Goal: Task Accomplishment & Management: Complete application form

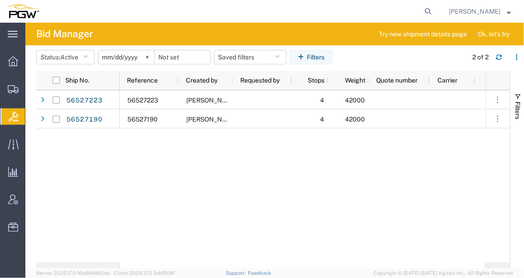
click at [210, 198] on div "56527223 [PERSON_NAME] 4 42000 56527190 [PERSON_NAME] 4 42000" at bounding box center [303, 176] width 366 height 172
click at [0, 0] on span "Create from Template" at bounding box center [0, 0] width 0 height 0
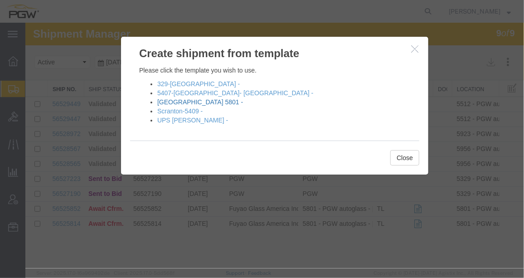
click at [178, 101] on link "[GEOGRAPHIC_DATA] 5801 -" at bounding box center [200, 101] width 86 height 7
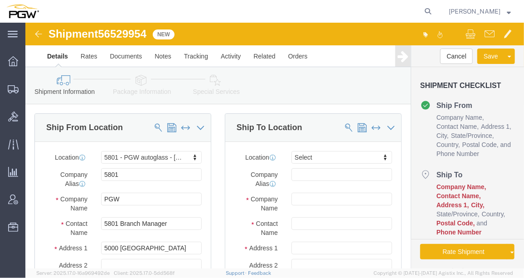
select select "62891"
select select
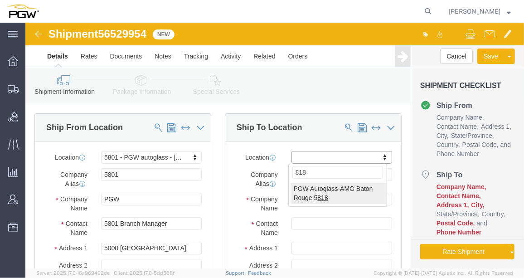
type input "818"
select select "62691"
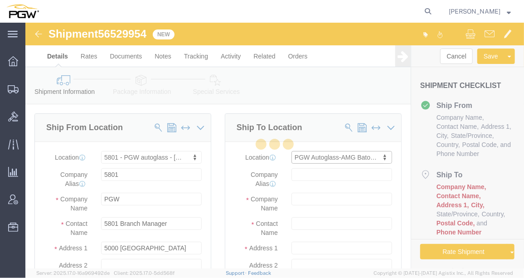
type input "5818"
type input "PGW Autoglass-AMG Baton Rouge 5818"
type input "[STREET_ADDRESS]"
type input "Baton Rouge"
type input "70815"
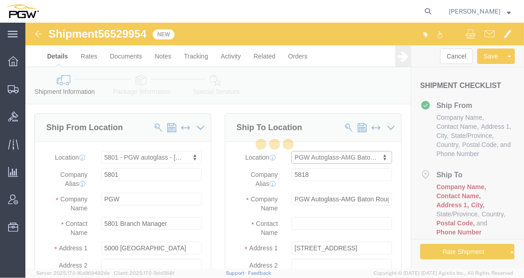
type input "[PHONE_NUMBER]"
checkbox input "false"
select select "LA"
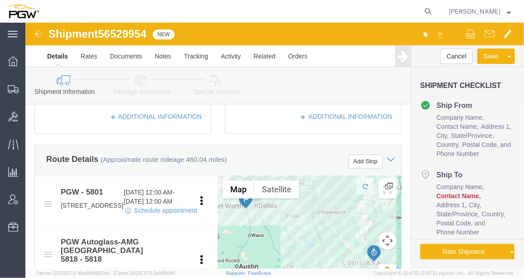
scroll to position [309, 0]
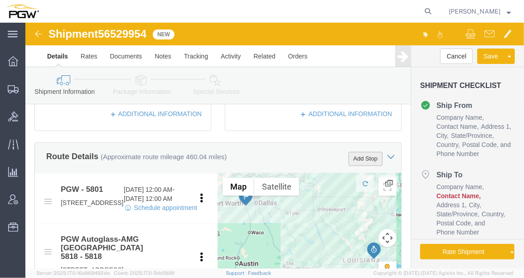
click button "Add Stop"
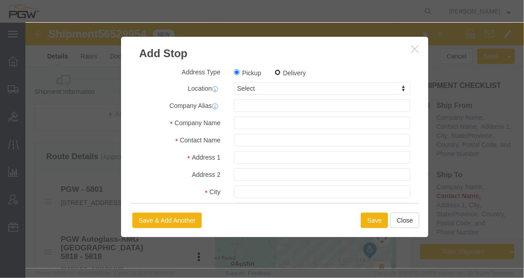
click input "Delivery"
radio input "true"
select select
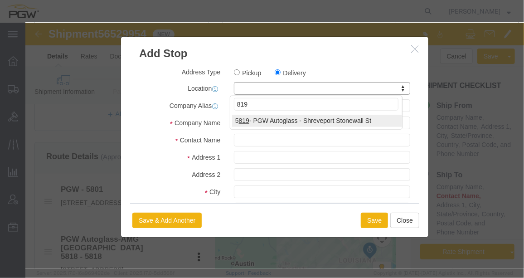
type input "819"
select select "61272"
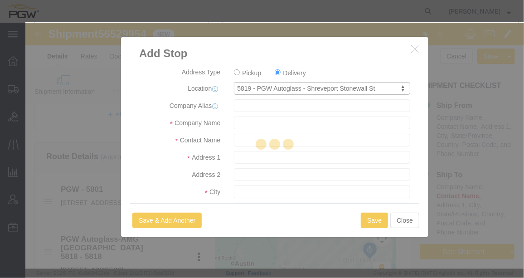
type input "5819"
type input "PGW"
type input "5801 Branch Manager"
type input "[STREET_ADDRESS]"
type input "[GEOGRAPHIC_DATA]"
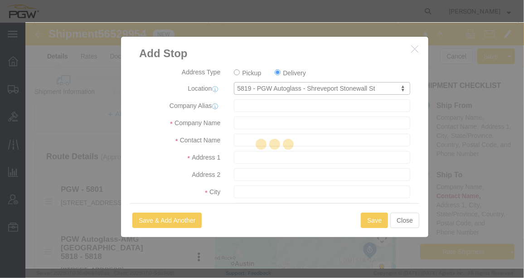
type input "71103"
type input "[PHONE_NUMBER]"
type input "[EMAIL_ADDRESS][DOMAIN_NAME]"
checkbox input "true"
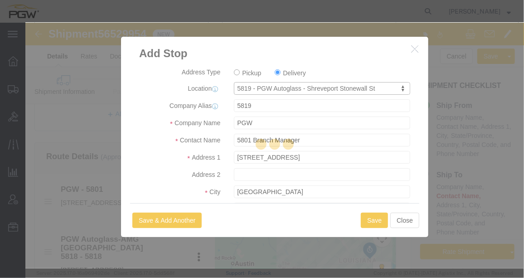
select select "LA"
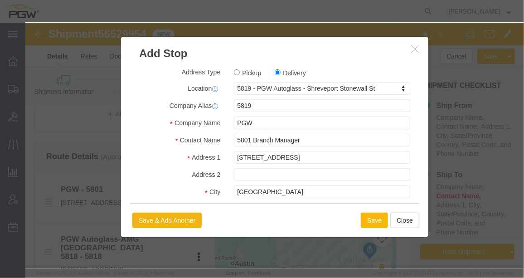
click button "Save"
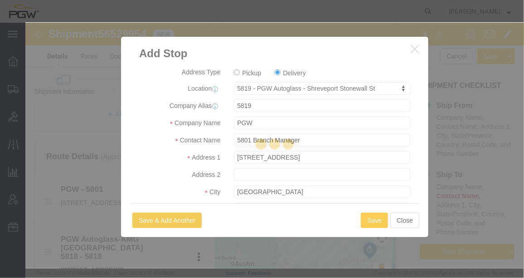
select select "D"
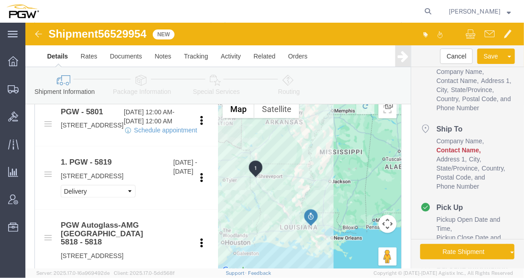
scroll to position [371, 0]
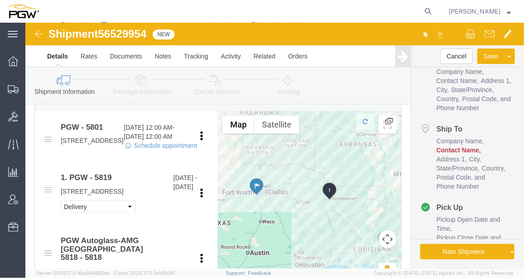
drag, startPoint x: 236, startPoint y: 190, endPoint x: 308, endPoint y: 189, distance: 71.6
click div "To navigate, press the arrow keys."
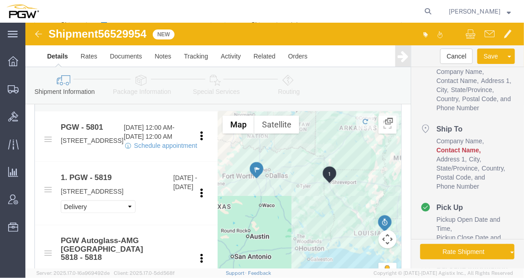
drag, startPoint x: 265, startPoint y: 177, endPoint x: 270, endPoint y: 169, distance: 9.3
click div "To navigate, press the arrow keys."
click icon
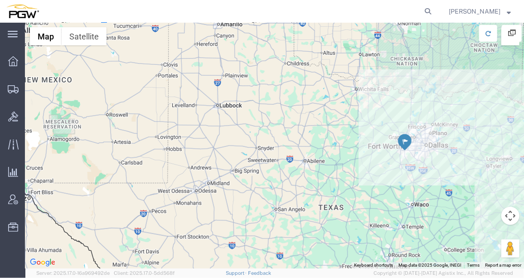
drag, startPoint x: 190, startPoint y: 98, endPoint x: 449, endPoint y: 120, distance: 259.6
click div "To navigate, press the arrow keys."
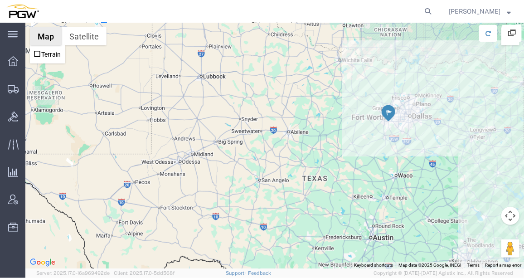
click button "Map"
click icon
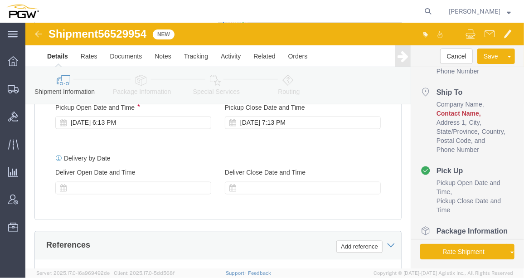
scroll to position [637, 0]
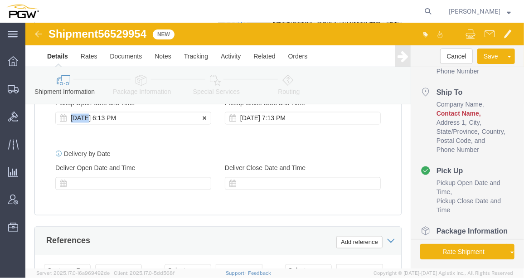
drag, startPoint x: 63, startPoint y: 153, endPoint x: 67, endPoint y: 144, distance: 9.8
click div "Pickup Start Date Pickup Start Time Pickup Open Date and Time [DATE] 6:13 PM"
drag, startPoint x: 67, startPoint y: 144, endPoint x: 65, endPoint y: 154, distance: 10.5
click div "[DATE] 6:13 PM"
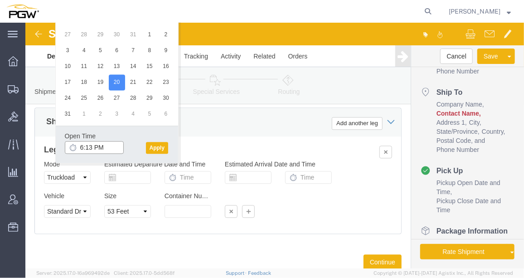
click input "6:13 PM"
click input "8:13 PM"
type input "8:00 AM"
click button "Apply"
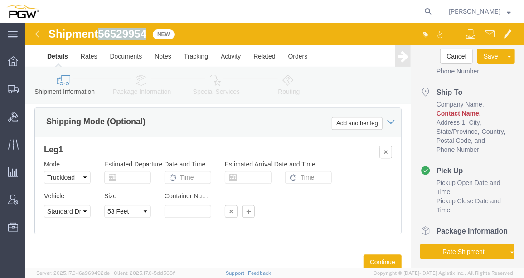
drag, startPoint x: 123, startPoint y: 10, endPoint x: 76, endPoint y: 11, distance: 46.7
click span "56529954"
copy span "56529954"
click input "text"
paste input "56529954"
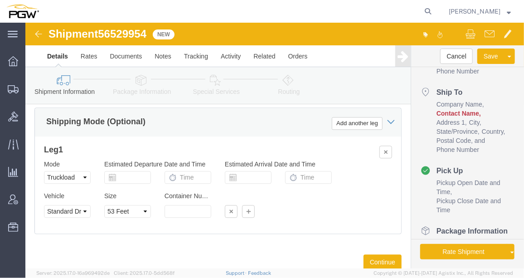
type input "56529954"
click select "Select Account Type Activity ID Airline Appointment Number ASN Batch Request # …"
select select "BOL"
click select "Select Account Type Activity ID Airline Appointment Number ASN Batch Request # …"
click div "Select Account Type Activity ID Airline Appointment Number ASN Batch Request # …"
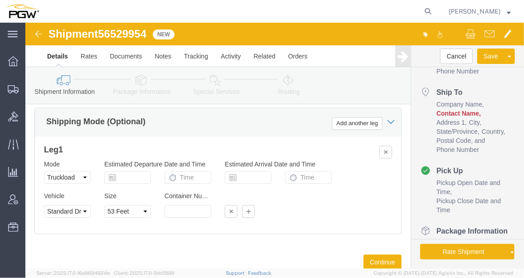
click input "text"
paste input "667199"
type input "667199"
click select "Select Account Type Activity ID Airline Appointment Number ASN Batch Request # …"
click div "Shipping Mode (Optional) Add another leg"
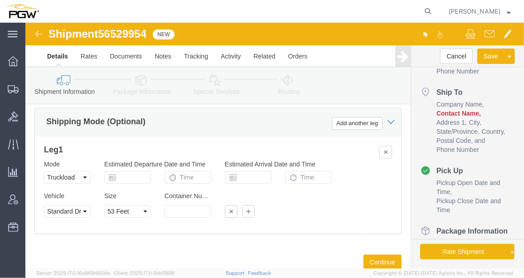
click select "Select Account Type Activity ID Airline Appointment Number ASN Batch Request # …"
select select "ORDERNUM"
click select "Select Account Type Activity ID Airline Appointment Number ASN Batch Request # …"
select select "ORDERNUM"
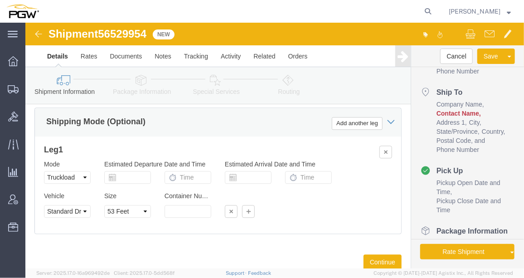
click select "Select Account Type Activity ID Airline Appointment Number ASN Batch Request # …"
click div "Shipping Mode (Optional) Add another leg"
click input "text"
paste input "667204"
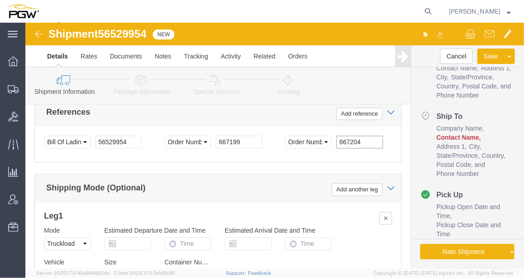
scroll to position [763, 0]
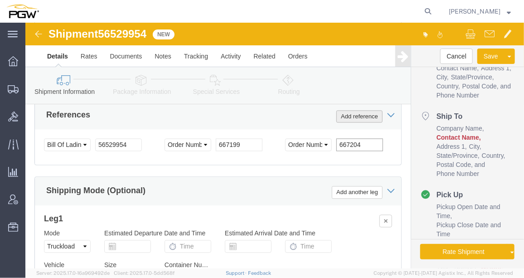
type input "667204"
click button "Add reference"
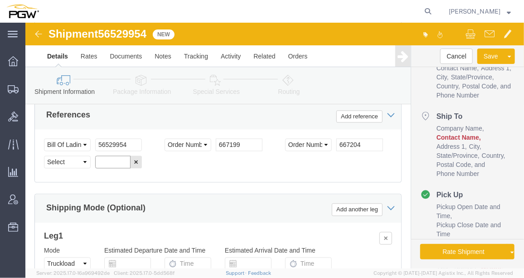
click input "text"
paste input "667277"
type input "667277"
click select "Select Account Type Activity ID Airline Appointment Number ASN Batch Request # …"
select select "ORDERNUM"
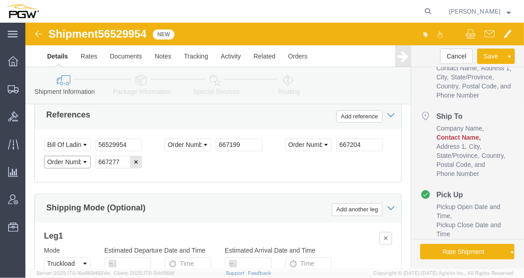
click select "Select Account Type Activity ID Airline Appointment Number ASN Batch Request # …"
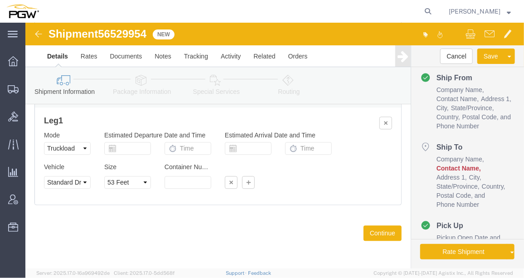
scroll to position [905, 0]
click button "Continue"
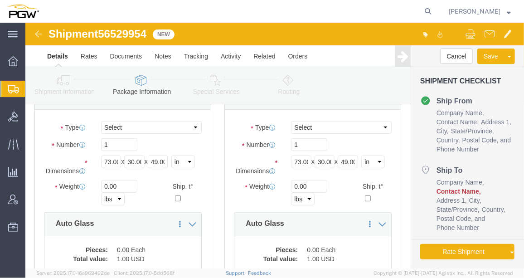
scroll to position [63, 0]
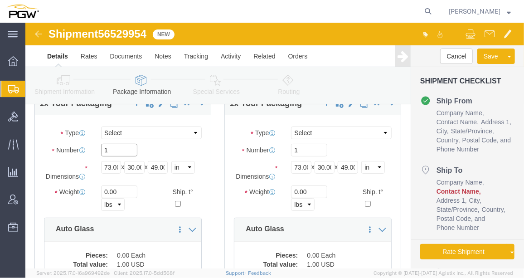
drag, startPoint x: 93, startPoint y: 126, endPoint x: 71, endPoint y: 128, distance: 21.8
click div "1"
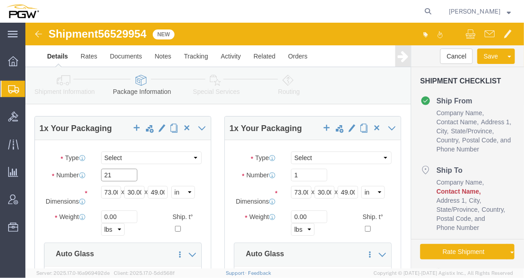
scroll to position [34, 0]
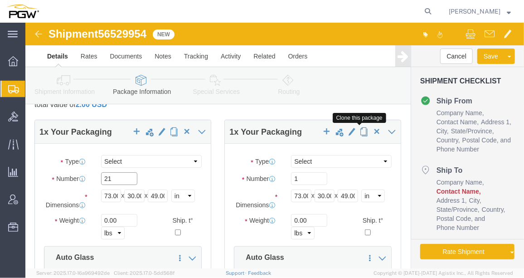
type input "21"
click span "button"
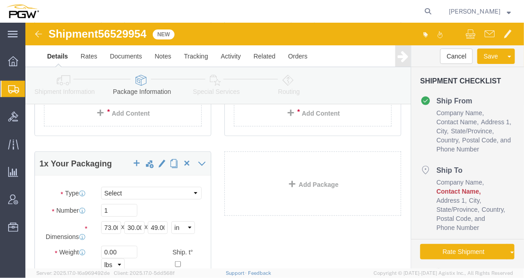
scroll to position [263, 0]
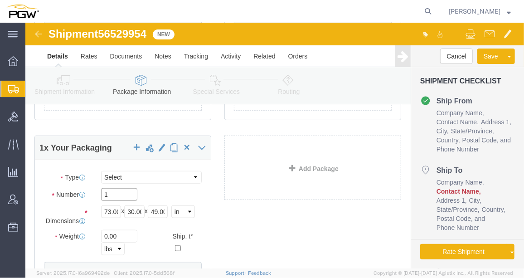
click input "1"
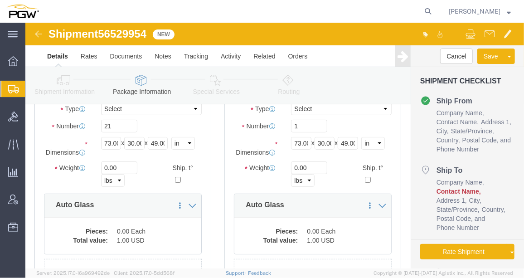
scroll to position [97, 0]
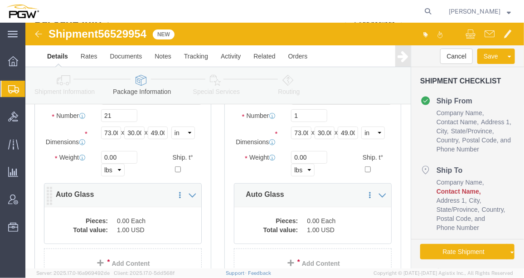
type input "13"
click dd "1.00 USD"
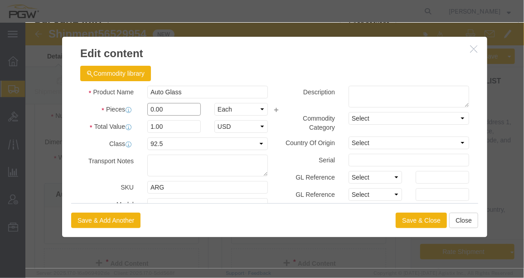
drag, startPoint x: 125, startPoint y: 83, endPoint x: 120, endPoint y: 82, distance: 5.5
click input "0.00"
type input "21.00"
type input "21"
click div "Save & Add Another Save & Close Close"
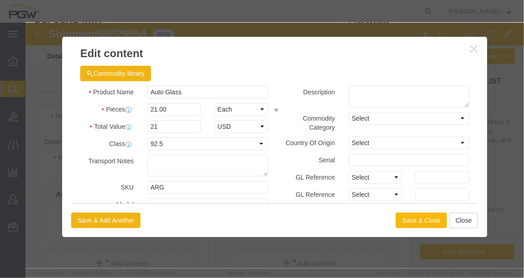
click button "Save & Close"
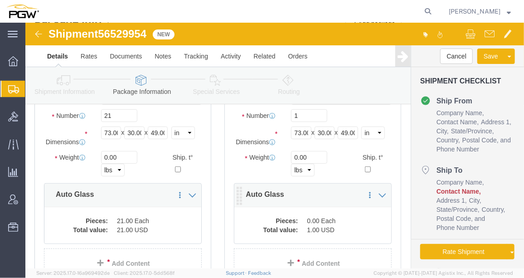
click dd "0.00 Each"
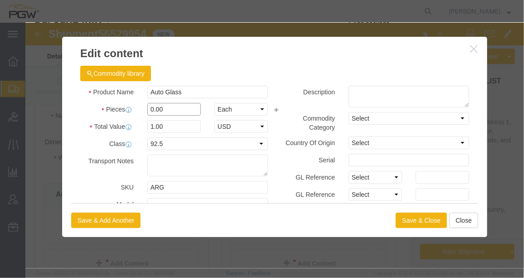
drag, startPoint x: 125, startPoint y: 86, endPoint x: 116, endPoint y: 82, distance: 10.5
click div "0.00"
type input "1.00"
type input "1"
click button "Save & Close"
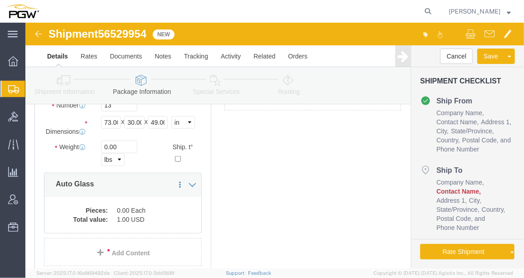
scroll to position [354, 0]
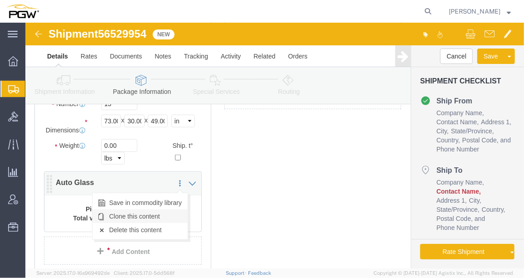
click link "Clone this content"
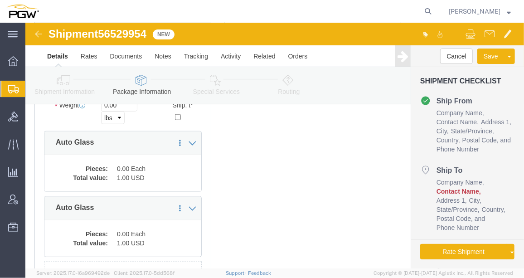
scroll to position [396, 0]
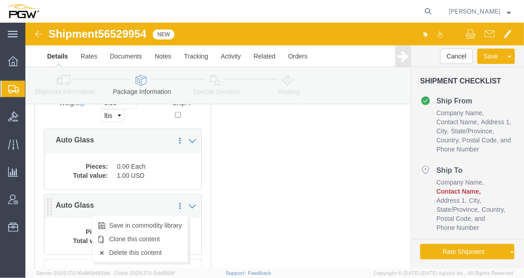
click icon
click link "Delete this content"
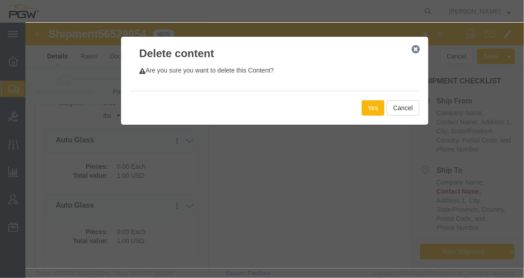
click button "Yes"
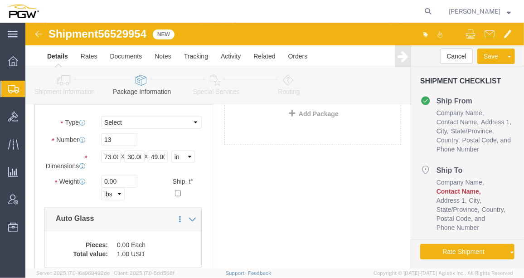
scroll to position [323, 0]
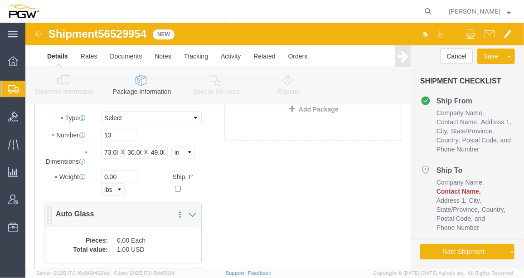
click div "Pieces: 0.00 Each Total value: 1.00 USD"
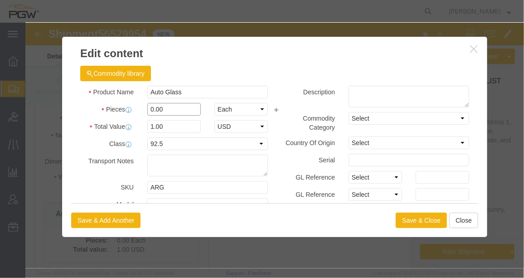
drag, startPoint x: 125, startPoint y: 85, endPoint x: 118, endPoint y: 82, distance: 7.7
click div "0.00"
type input "13.00"
type input "13"
click button "Save & Close"
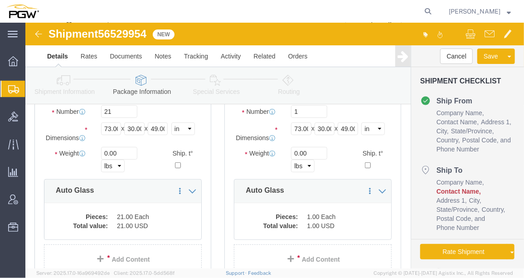
scroll to position [102, 0]
click input "21"
type input "25"
click dd "21.00 Each"
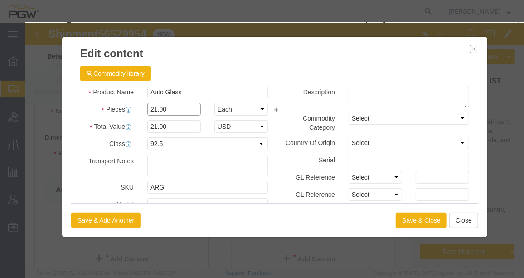
click input "21.00"
type input "25.00"
type input "25"
click button "Save & Close"
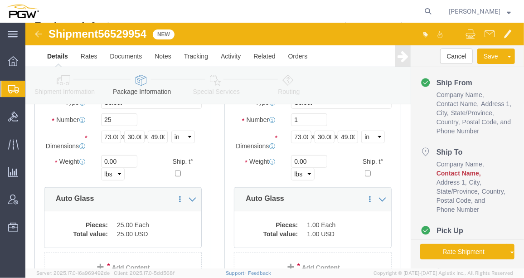
scroll to position [90, 0]
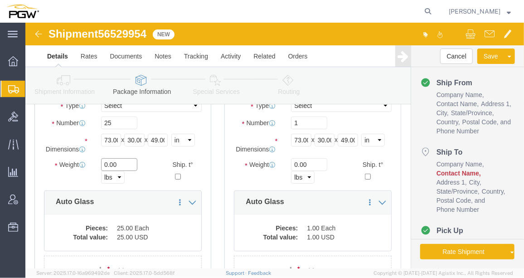
click input "0.00"
paste input "19689"
type input "19689.00"
click input "0.00"
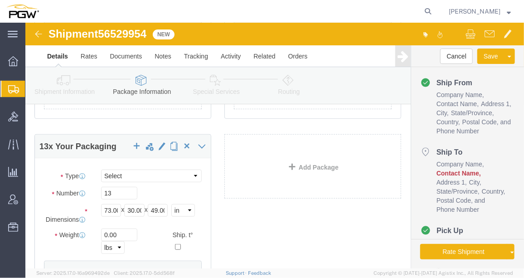
scroll to position [263, 0]
type input "106.00"
click input "0.00"
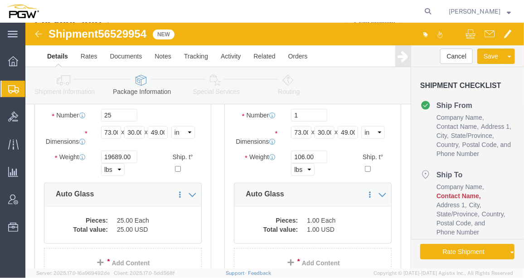
scroll to position [88, 0]
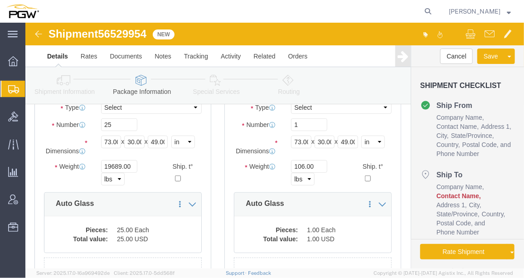
type input "17288.00"
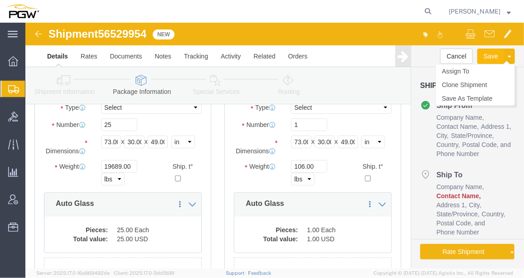
click button "Save"
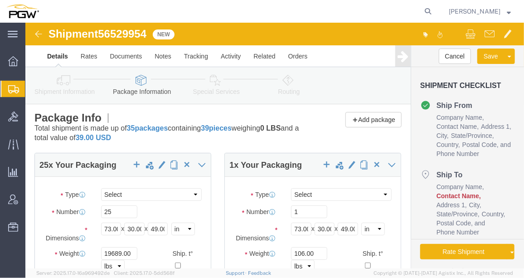
scroll to position [0, 0]
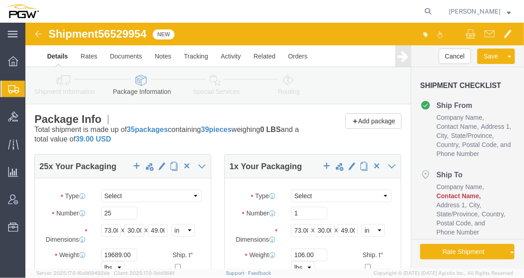
drag, startPoint x: 494, startPoint y: 63, endPoint x: 523, endPoint y: 14, distance: 57.9
click link "Special Services"
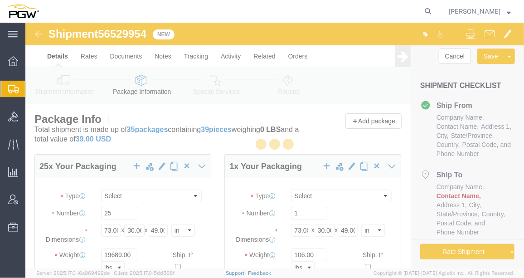
select select
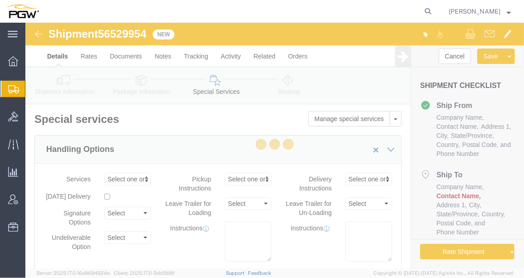
select select "COSTCENTER"
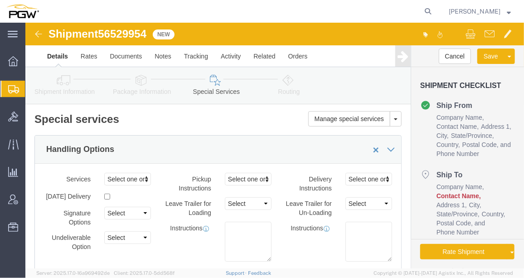
click link "Routing"
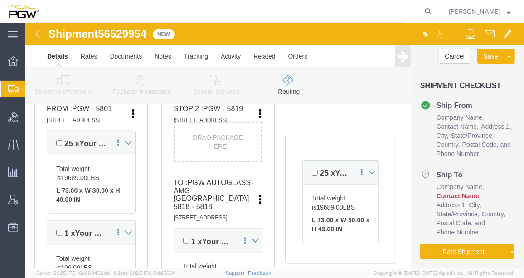
scroll to position [265, 0]
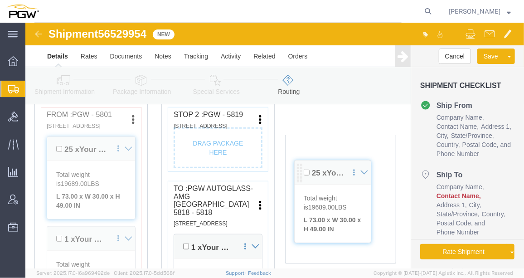
drag, startPoint x: 281, startPoint y: 147, endPoint x: 274, endPoint y: 147, distance: 7.7
click div "Pickups + Add Stop From : PGW - 5801 [STREET_ADDRESS] Edit Move to top Move to …"
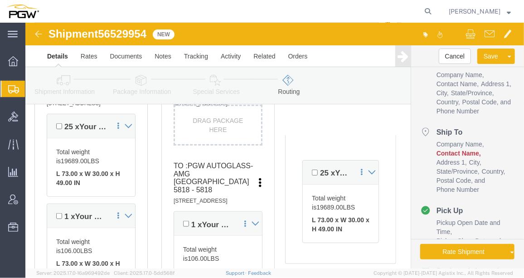
scroll to position [288, 0]
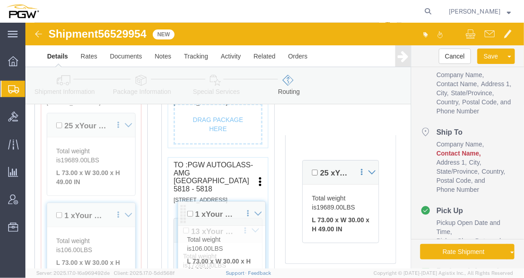
drag, startPoint x: 151, startPoint y: 212, endPoint x: 157, endPoint y: 184, distance: 29.1
click div "Pickups + Add Stop From : PGW - 5801 [STREET_ADDRESS] Edit Move to top Move to …"
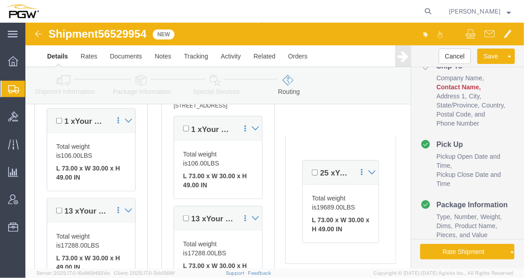
scroll to position [383, 0]
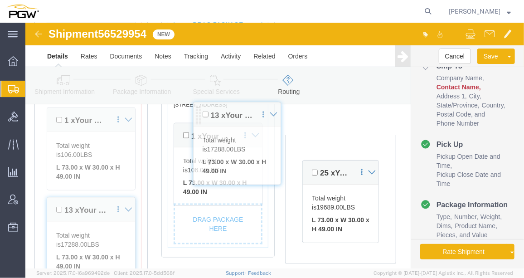
drag, startPoint x: 149, startPoint y: 209, endPoint x: 169, endPoint y: 90, distance: 120.3
click div "Pickups + Add Stop From : PGW - 5801 [STREET_ADDRESS] Edit Move to top Move to …"
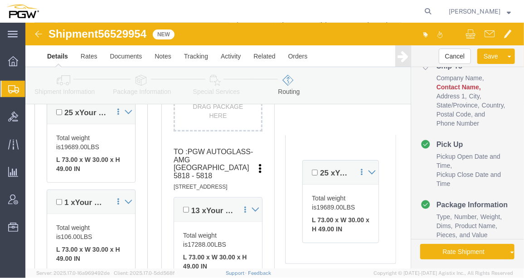
scroll to position [304, 0]
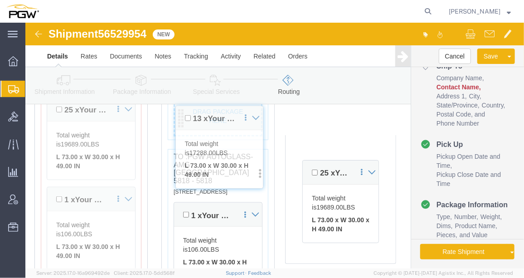
drag, startPoint x: 153, startPoint y: 202, endPoint x: 156, endPoint y: 93, distance: 108.3
click div "Pickups + Add Stop From : PGW - 5801 [STREET_ADDRESS] Edit Move to top Move to …"
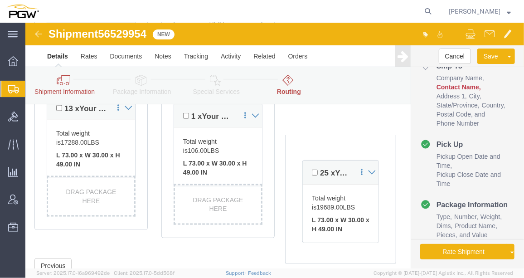
scroll to position [536, 0]
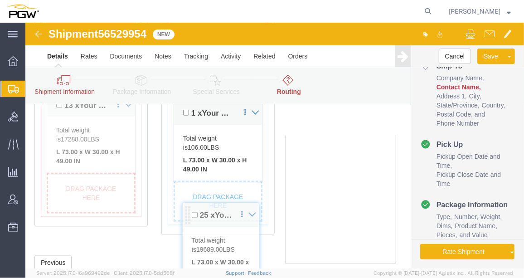
drag, startPoint x: 281, startPoint y: 145, endPoint x: 160, endPoint y: 187, distance: 128.1
click div "Pickups + Add Stop From : PGW - 5801 [STREET_ADDRESS] Edit Move to top Move to …"
drag, startPoint x: 281, startPoint y: 149, endPoint x: 164, endPoint y: 190, distance: 124.1
click div "Pickups + Add Stop From : PGW - 5801 [STREET_ADDRESS] Edit Move to top Move to …"
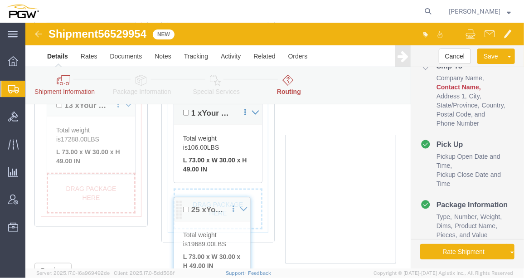
drag, startPoint x: 283, startPoint y: 151, endPoint x: 153, endPoint y: 187, distance: 134.8
click div "Pickups + Add Stop From : PGW - 5801 [STREET_ADDRESS] Edit Move to top Move to …"
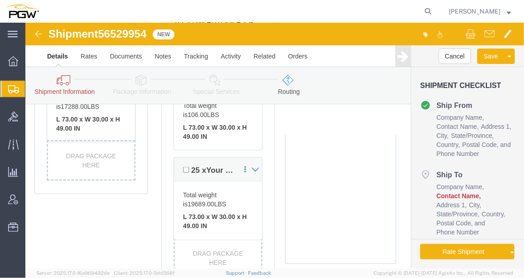
scroll to position [547, 0]
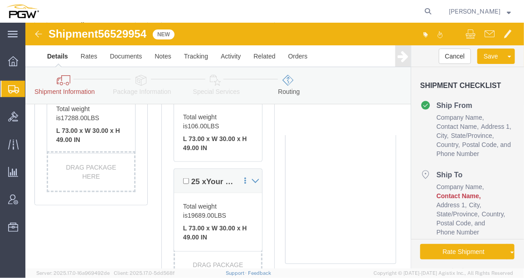
click ul "Ship From Company Name Contact Name Address 1 City State/Province Country Posta…"
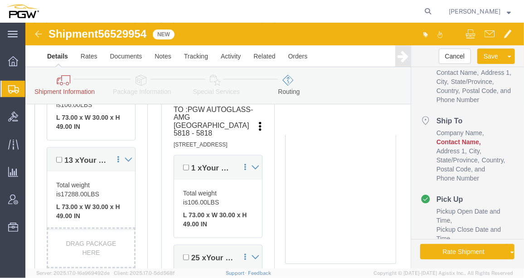
scroll to position [477, 0]
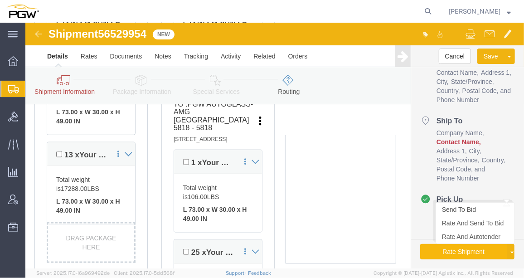
click button "Rate Shipment"
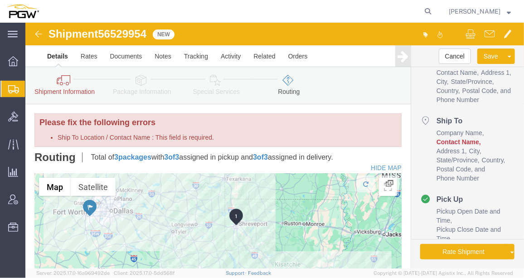
click link "Shipment Information"
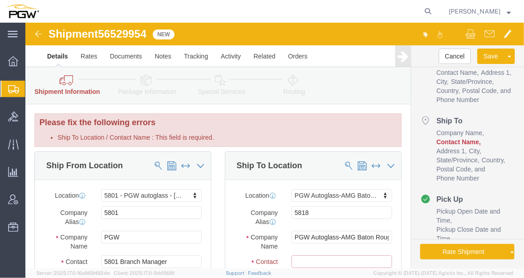
click input "Ship To Location / Contact Name : This field is required."
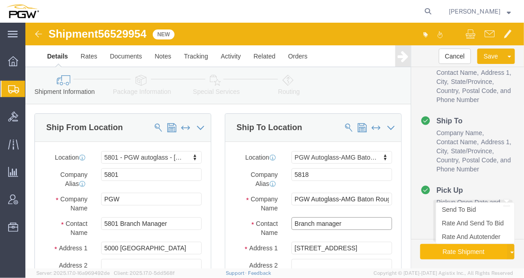
type input "Branch manager"
click button "Rate Shipment"
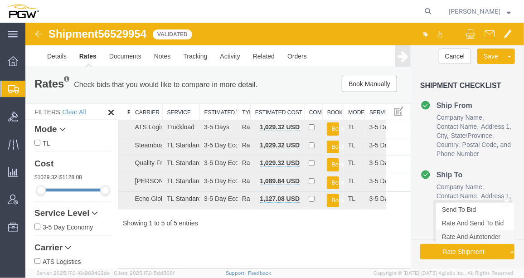
click at [467, 238] on link "Rate And Autotender" at bounding box center [474, 236] width 78 height 14
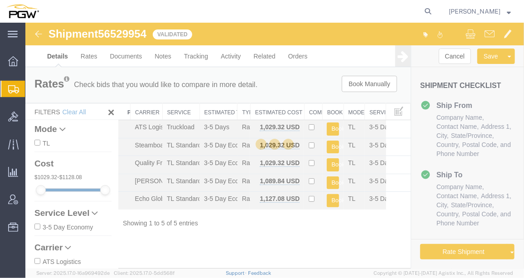
select select "62891"
select select "62691"
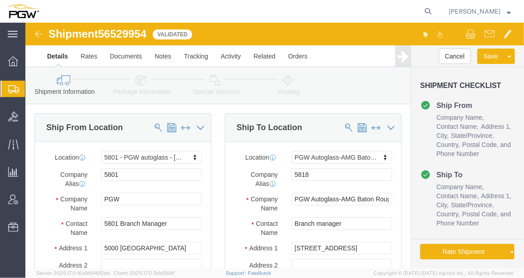
select select "62891"
select select "62691"
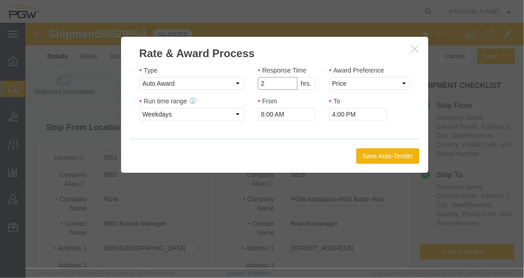
type input "2"
click input "2"
click select "Price Carrier Rank"
select select "LANE_RANK"
click select "Price Carrier Rank"
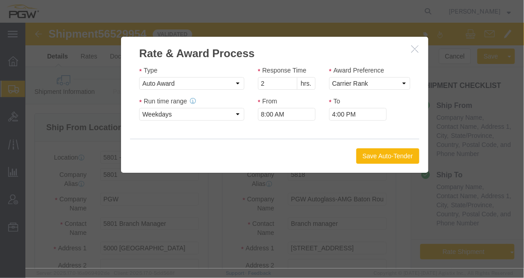
click button "Save Auto-Tender"
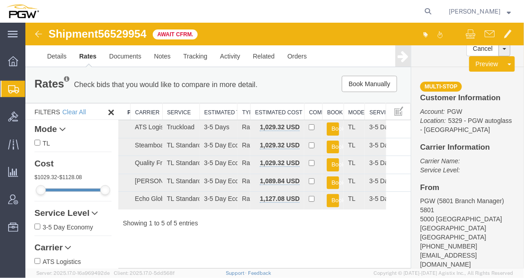
click at [0, 0] on span "Create from Template" at bounding box center [0, 0] width 0 height 0
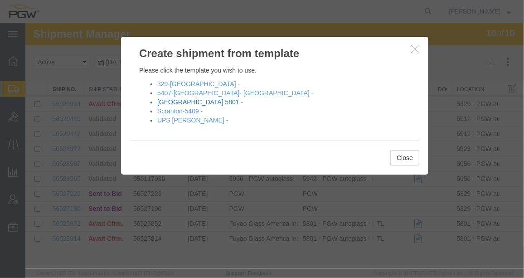
click at [176, 99] on link "[GEOGRAPHIC_DATA] 5801 -" at bounding box center [200, 101] width 86 height 7
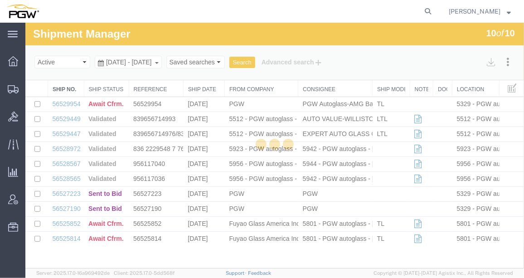
select select "62891"
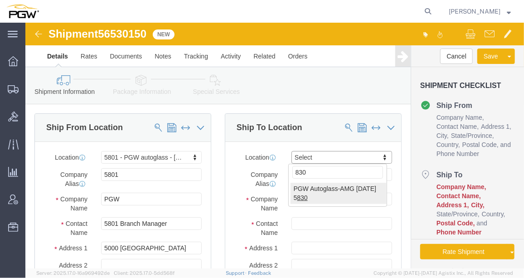
type input "830"
select select "62931"
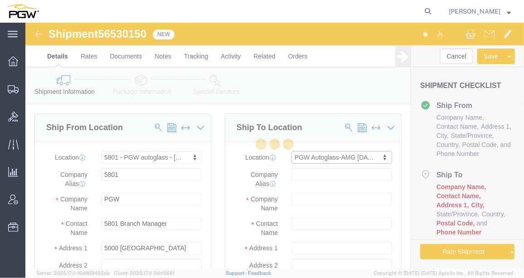
type input "5830"
type input "PGW"
type input "5830 Branch Manager"
type input "[STREET_ADDRESS][PERSON_NAME]"
type input "[DATE]"
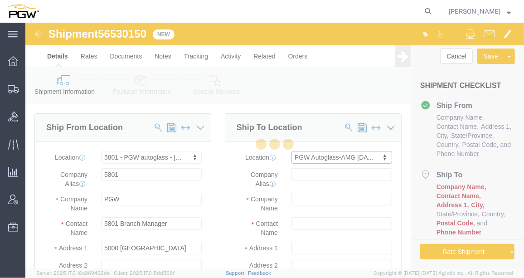
type input "78415"
type input "[PHONE_NUMBER]"
type input "[EMAIL_ADDRESS][DOMAIN_NAME]"
select select "[GEOGRAPHIC_DATA]"
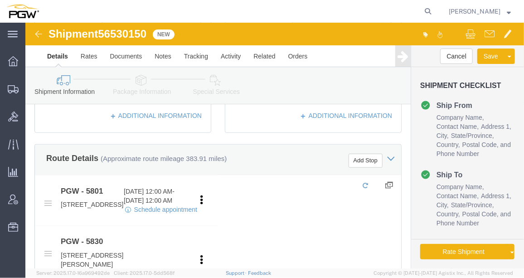
scroll to position [315, 0]
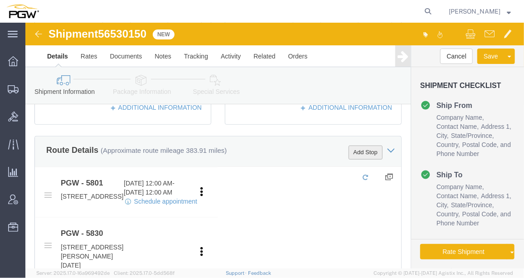
click button "Add Stop"
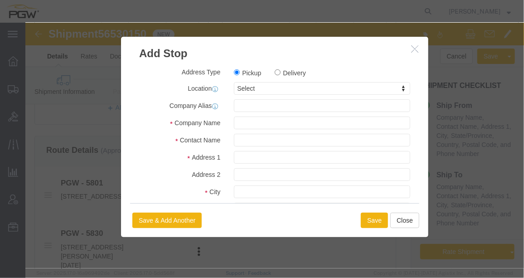
click label "Delivery"
click input "Delivery"
radio input "true"
select select
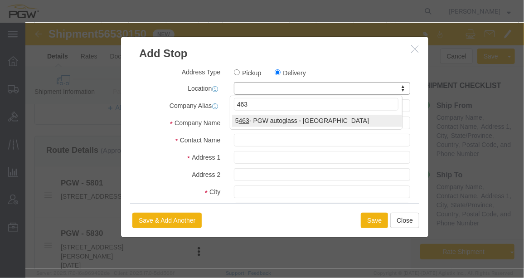
type input "463"
select select "28303"
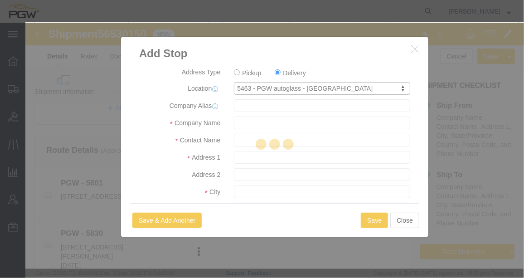
type input "5463"
type input "PGW"
type input "5463 Branch Manager"
type input "[STREET_ADDRESS][PERSON_NAME]"
type input "Laredo"
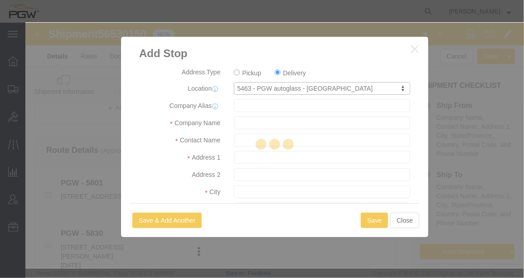
type input "78041"
type input "[PHONE_NUMBER]"
type input "[EMAIL_ADDRESS][DOMAIN_NAME]"
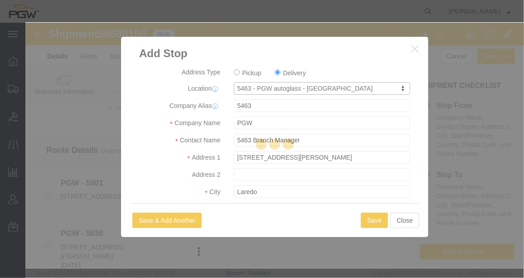
checkbox input "true"
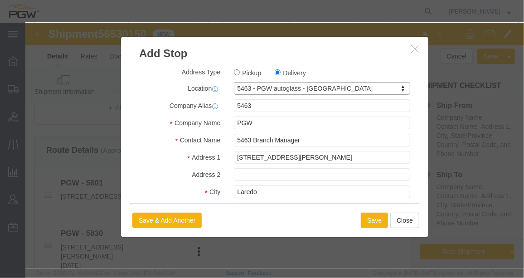
select select "[GEOGRAPHIC_DATA]"
click button "Save"
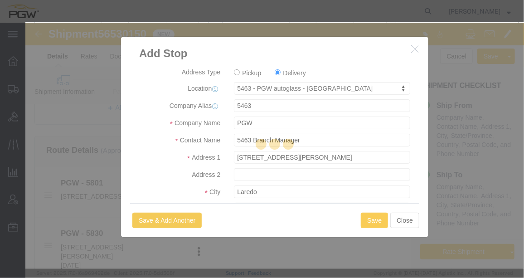
select select "D"
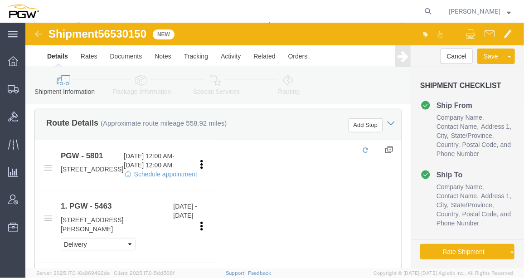
scroll to position [341, 0]
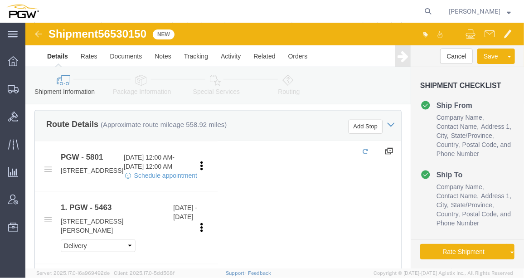
click icon
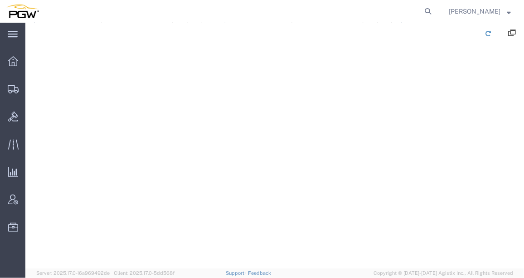
click div
click button
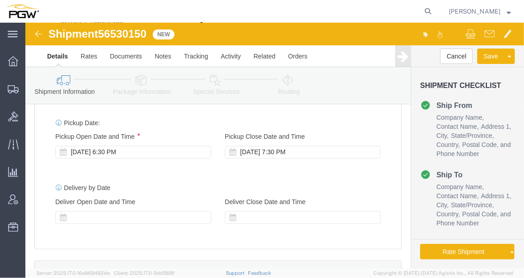
scroll to position [620, 0]
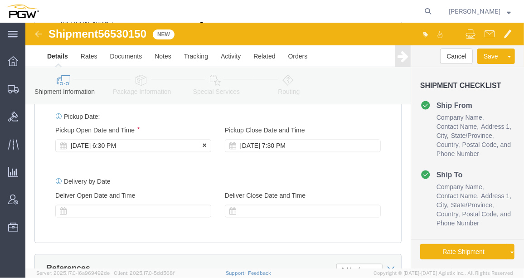
click div "[DATE] 6:30 PM"
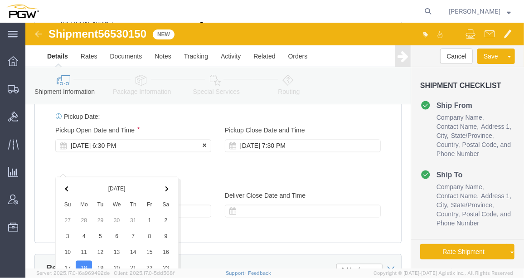
scroll to position [806, 0]
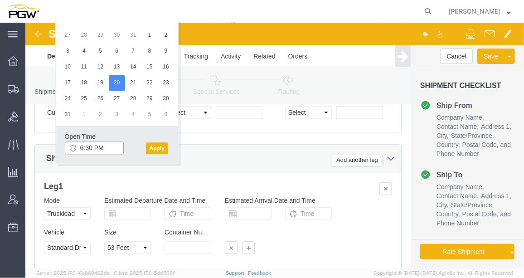
click input "6:30 PM"
type input "9:00 AM"
click button "Apply"
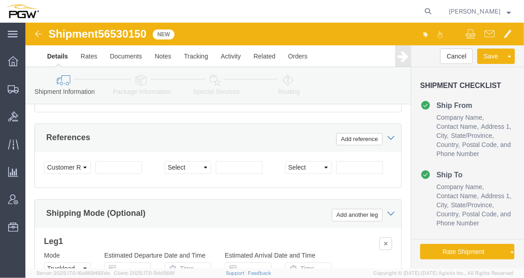
scroll to position [747, 0]
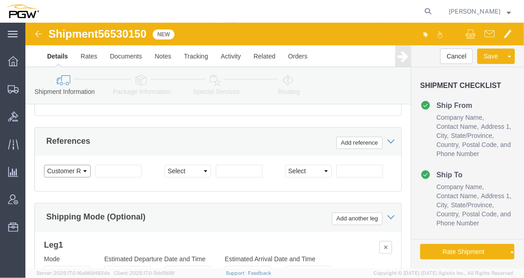
click select "Select Account Type Activity ID Airline Appointment Number ASN Batch Request # …"
select select "BOL"
click select "Select Account Type Activity ID Airline Appointment Number ASN Batch Request # …"
drag, startPoint x: 125, startPoint y: 9, endPoint x: 77, endPoint y: 8, distance: 47.6
click div "Shipment 56530150 New"
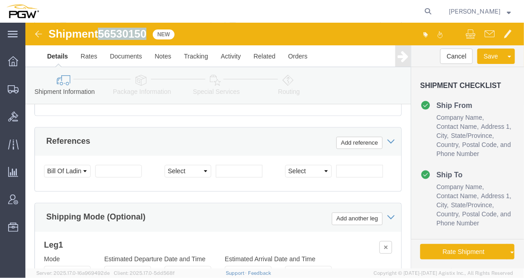
copy span "56530150"
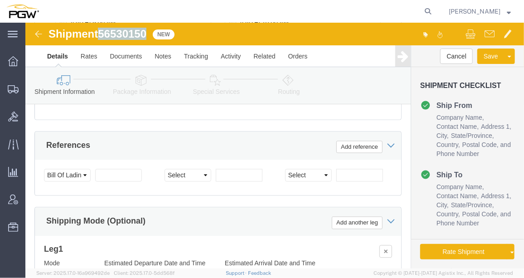
scroll to position [744, 0]
click input "text"
paste input "56530150"
type input "56530150"
click select "Select Account Type Activity ID Airline Appointment Number ASN Batch Request # …"
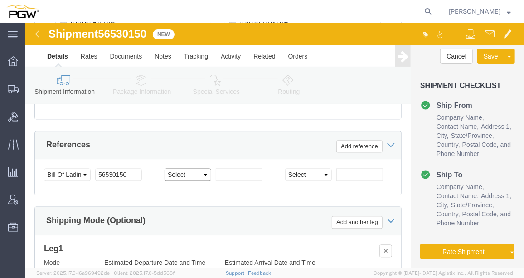
select select "ORDERNUM"
click select "Select Account Type Activity ID Airline Appointment Number ASN Batch Request # …"
click input "text"
paste input "667181"
type input "667181"
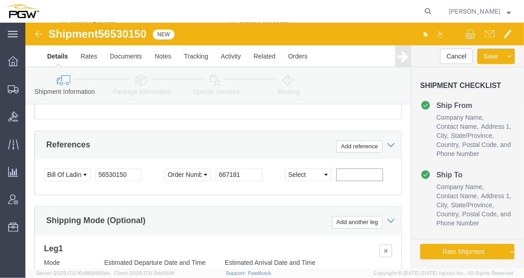
click input "text"
paste input "667182"
type input "667182"
click button "Add reference"
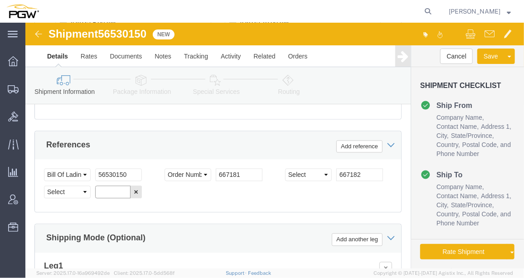
click input "text"
paste input "667201"
type input "667201"
click select "Select Account Type Activity ID Airline Appointment Number ASN Batch Request # …"
select select "ORDERNUM"
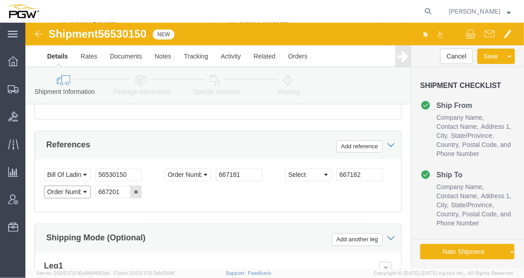
click select "Select Account Type Activity ID Airline Appointment Number ASN Batch Request # …"
select select "ORDERNUM"
click select "Select Account Type Activity ID Airline Appointment Number ASN Batch Request # …"
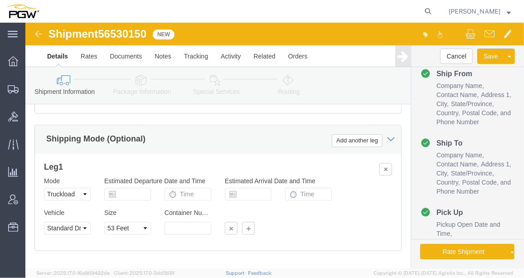
scroll to position [910, 0]
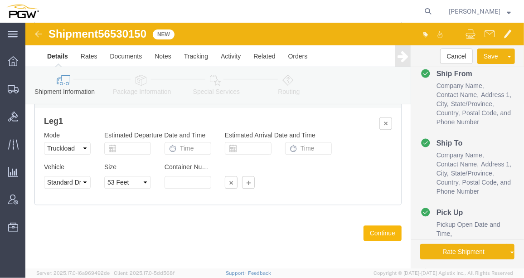
click button "Continue"
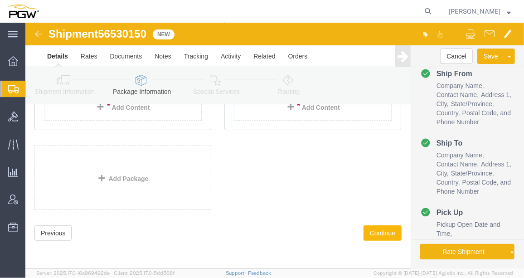
scroll to position [130, 0]
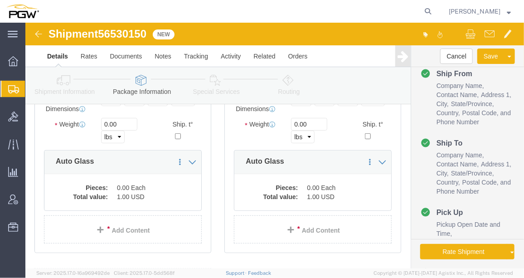
click icon
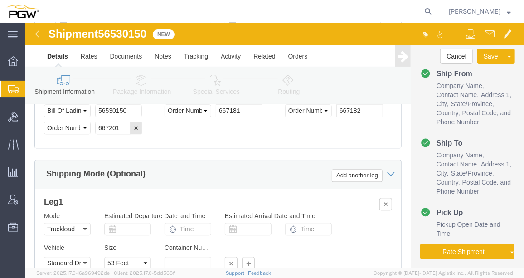
scroll to position [751, 0]
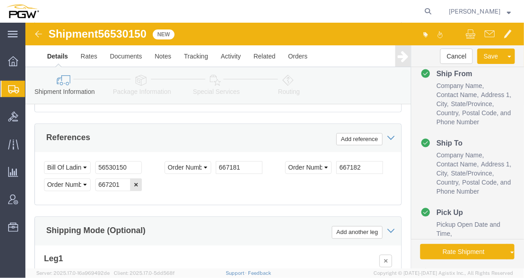
click icon
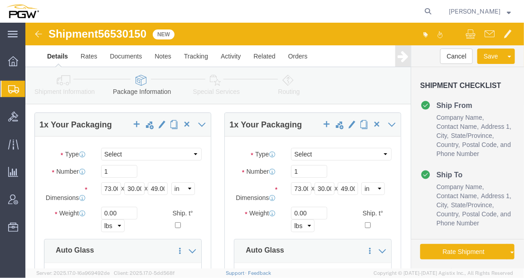
scroll to position [41, 0]
click input "1"
type input "18"
click input "1"
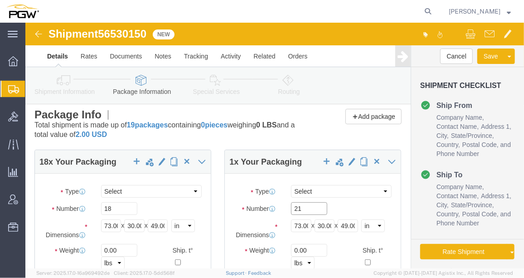
scroll to position [0, 0]
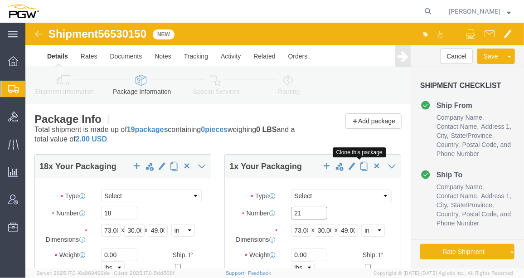
type input "21"
click span "button"
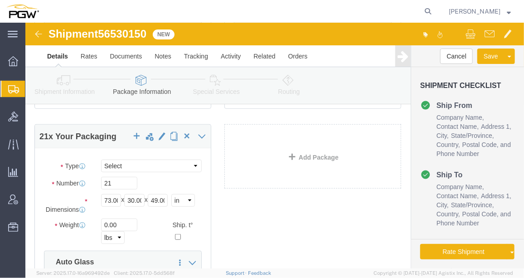
scroll to position [278, 0]
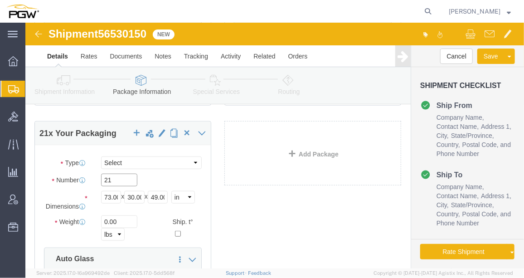
click input "21"
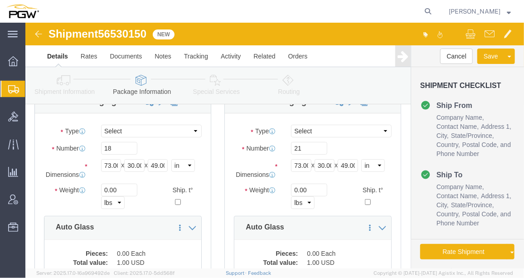
scroll to position [53, 0]
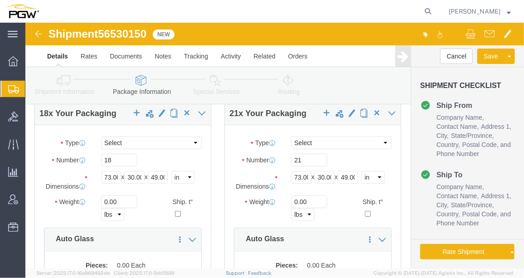
type input "1"
drag, startPoint x: 82, startPoint y: 183, endPoint x: 72, endPoint y: 178, distance: 11.0
click div "0.00 Select kgs lbs"
paste input "1461"
type input "14610.00"
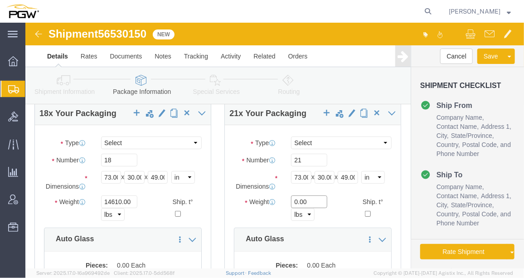
drag, startPoint x: 269, startPoint y: 185, endPoint x: 255, endPoint y: 179, distance: 15.2
click div "Weight 0.00 Select kgs lbs Ship. t°"
paste input "1835"
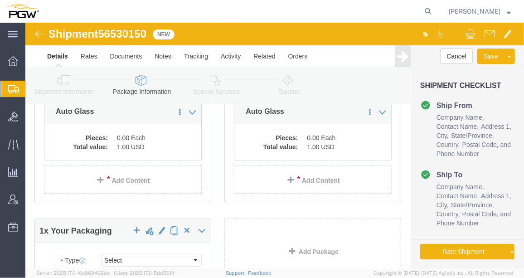
scroll to position [177, 0]
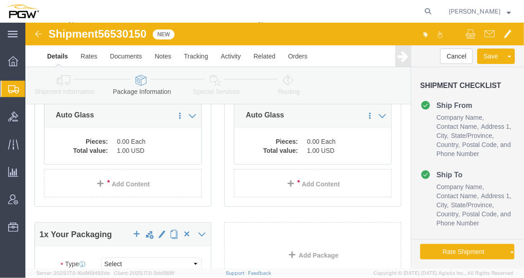
type input "18350.00"
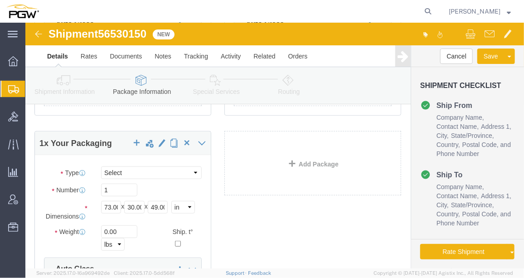
scroll to position [279, 0]
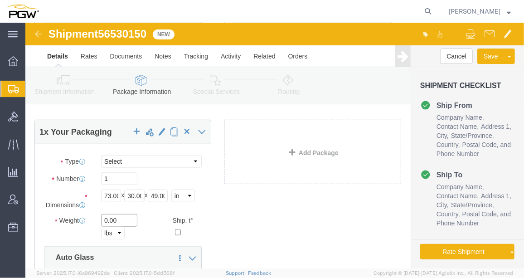
click input "0.00"
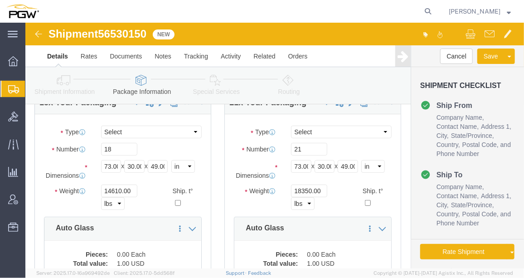
scroll to position [58, 0]
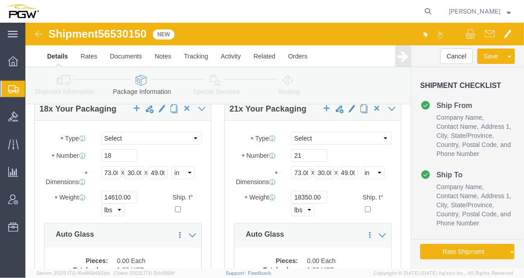
type input "109.00"
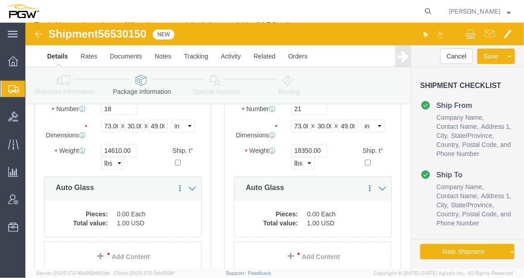
scroll to position [103, 0]
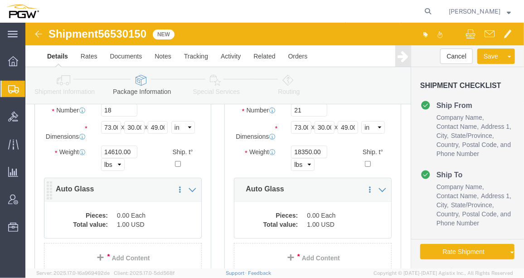
click dd "0.00 Each"
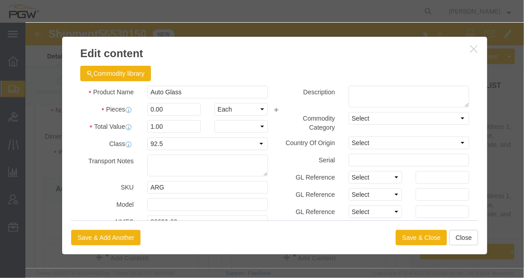
drag, startPoint x: 110, startPoint y: 195, endPoint x: 134, endPoint y: 149, distance: 51.5
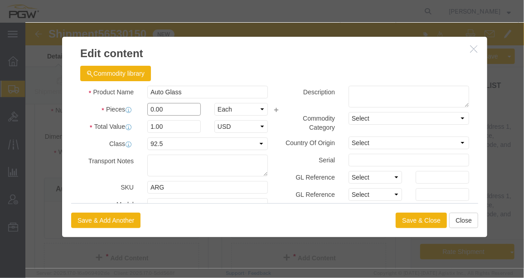
click input "0.00"
type input "18.00"
type input "18"
click button "Save & Close"
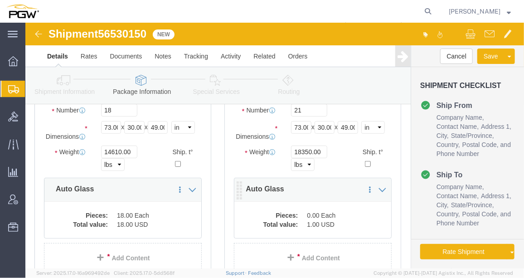
click dd "0.00 Each"
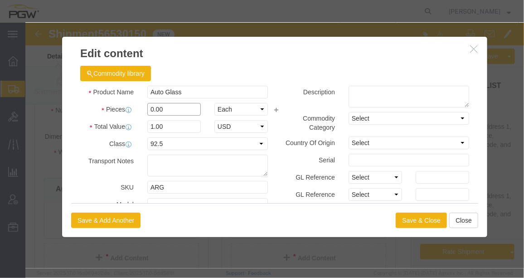
click input "0.00"
drag, startPoint x: 124, startPoint y: 87, endPoint x: 116, endPoint y: 84, distance: 8.2
click div "0.00"
type input "21.00"
type input "21"
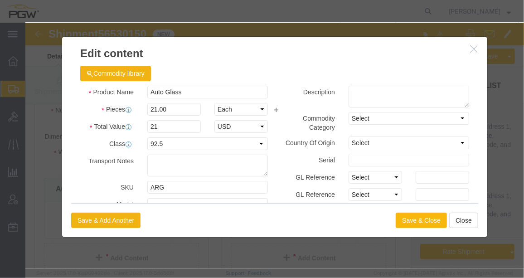
click button "Save & Close"
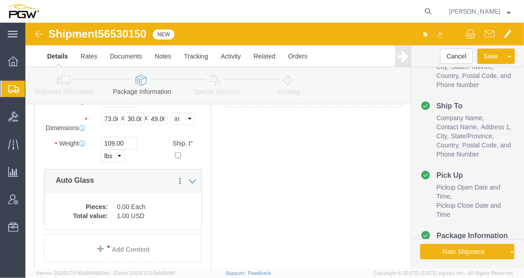
scroll to position [363, 0]
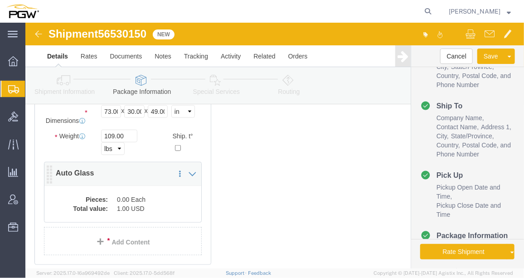
click dd "0.00 Each"
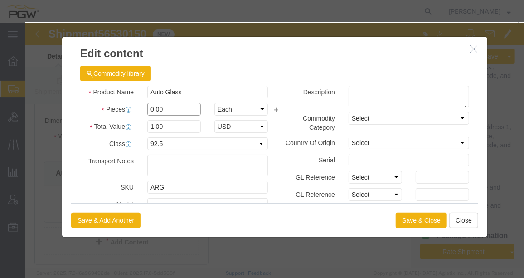
drag, startPoint x: 123, startPoint y: 86, endPoint x: 117, endPoint y: 84, distance: 6.2
click div "0.00"
type input "1.00"
type input "1"
click button "Save & Close"
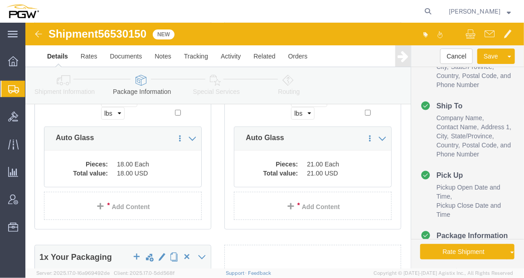
scroll to position [130, 0]
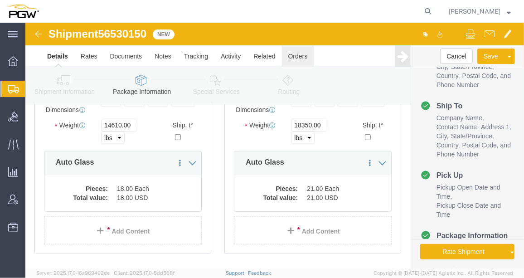
click link "Orders"
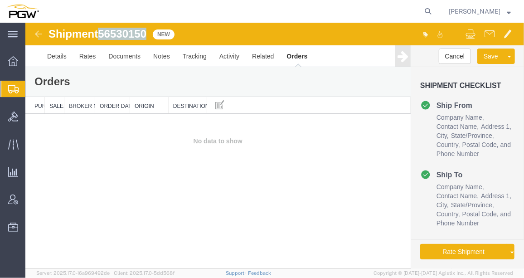
drag, startPoint x: 149, startPoint y: 36, endPoint x: 102, endPoint y: 32, distance: 46.8
click at [102, 32] on div "Shipment 56530150 0 of 0 New" at bounding box center [150, 36] width 248 height 17
copy span "56530150"
click at [43, 106] on th "Purchase Order" at bounding box center [34, 104] width 19 height 17
click at [63, 55] on link "Details" at bounding box center [56, 56] width 32 height 22
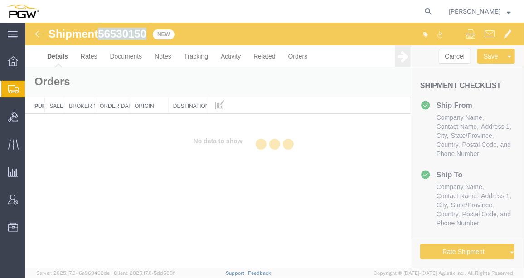
select select "62891"
select select "62931"
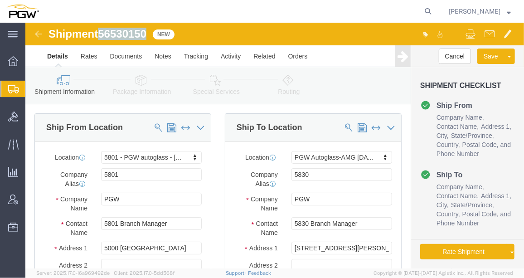
click link "Routing"
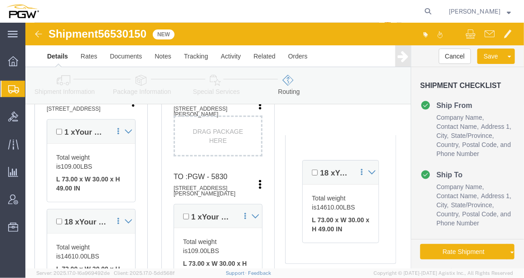
scroll to position [283, 0]
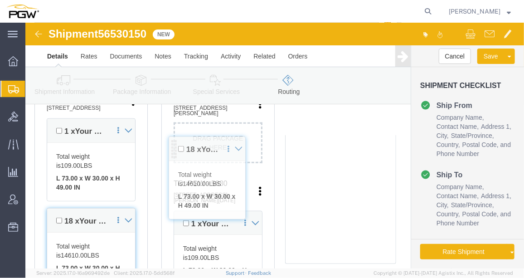
drag, startPoint x: 284, startPoint y: 151, endPoint x: 151, endPoint y: 128, distance: 134.3
click div "Pickups + Add Stop From : PGW - 5801 [STREET_ADDRESS] Edit Move to top Move to …"
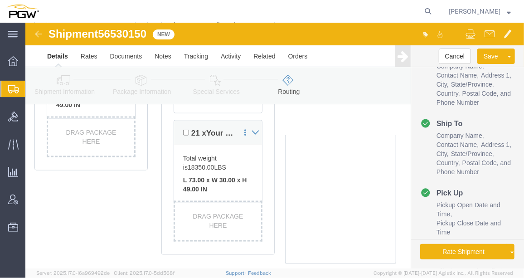
scroll to position [535, 0]
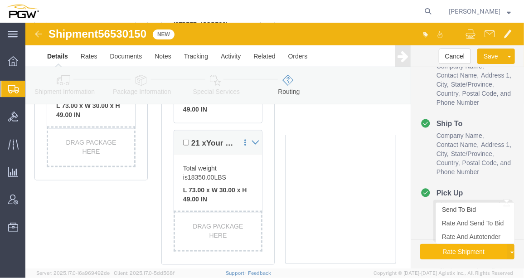
drag, startPoint x: 443, startPoint y: 229, endPoint x: 467, endPoint y: 253, distance: 34.0
click button "Rate Shipment"
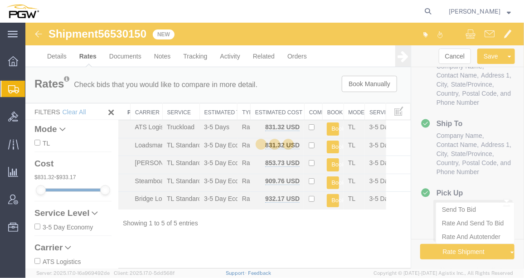
scroll to position [0, 0]
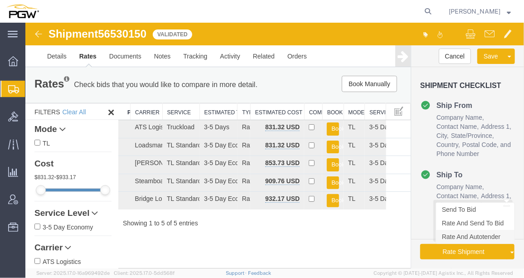
click at [469, 237] on link "Rate And Autotender" at bounding box center [474, 236] width 78 height 14
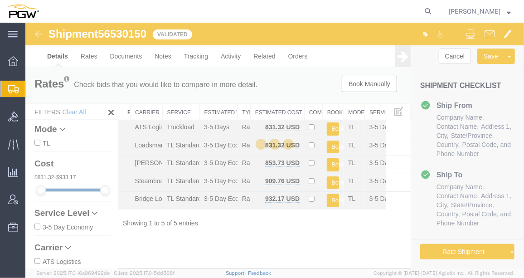
select select "62891"
select select "62931"
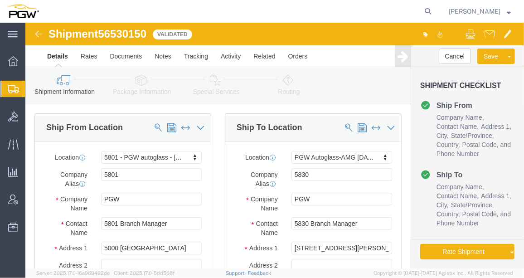
select select "62891"
select select "62931"
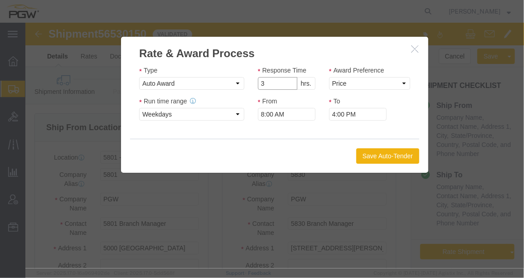
click input "3"
type input "2"
click input "2"
click select "Price Carrier Rank"
select select "LANE_RANK"
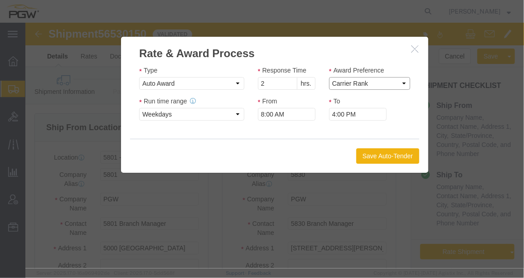
click select "Price Carrier Rank"
click button "Save Auto-Tender"
